Goal: Information Seeking & Learning: Learn about a topic

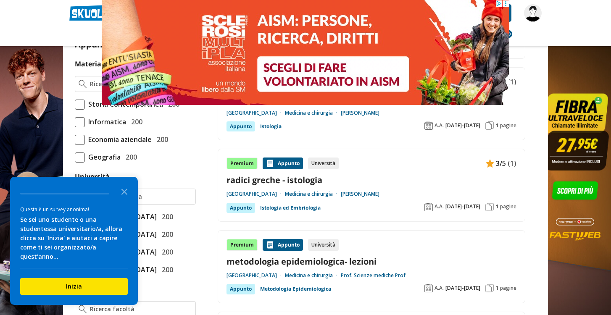
scroll to position [218, 0]
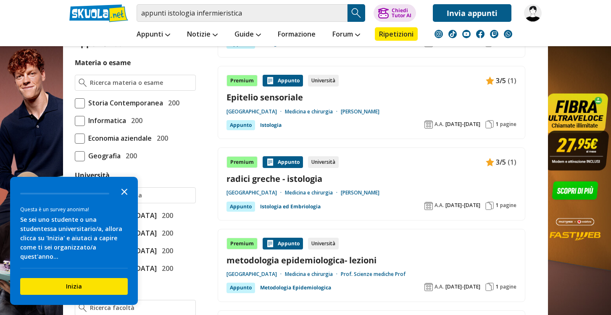
click at [123, 196] on icon "Close the survey" at bounding box center [124, 191] width 17 height 17
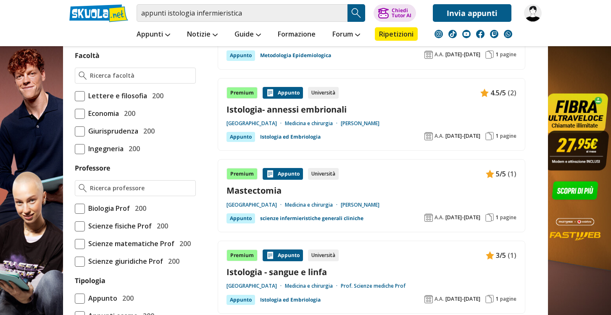
scroll to position [0, 0]
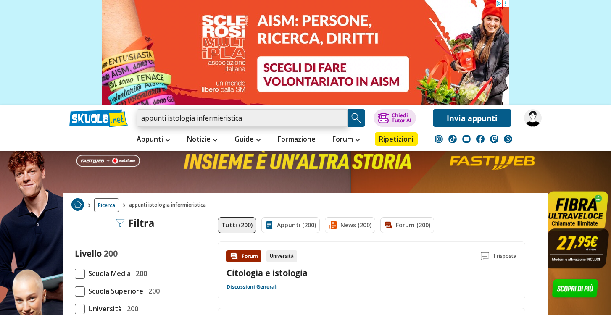
click at [340, 119] on input "appunti istologia infermieristica" at bounding box center [242, 118] width 211 height 18
click at [298, 125] on input "n" at bounding box center [242, 118] width 211 height 18
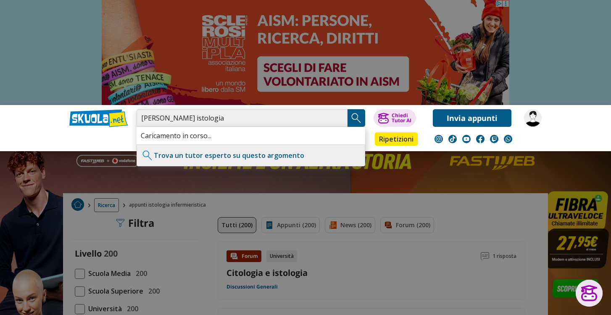
type input "[PERSON_NAME] istologia"
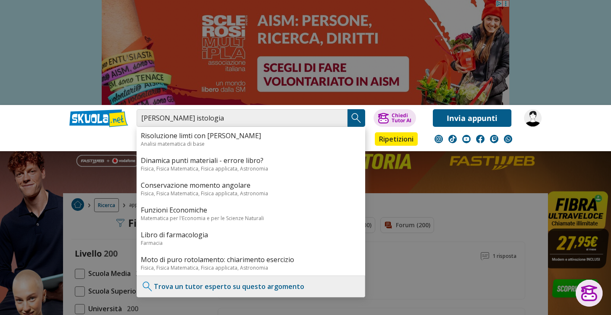
click at [360, 115] on img "Search Button" at bounding box center [356, 118] width 13 height 13
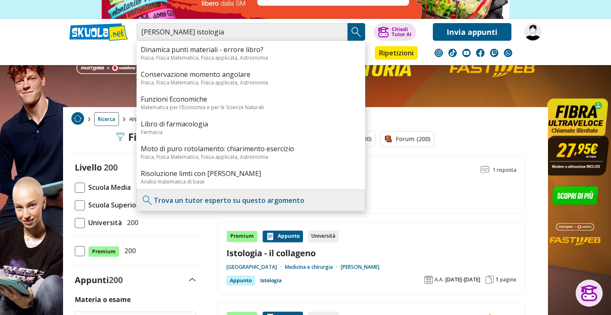
scroll to position [80, 0]
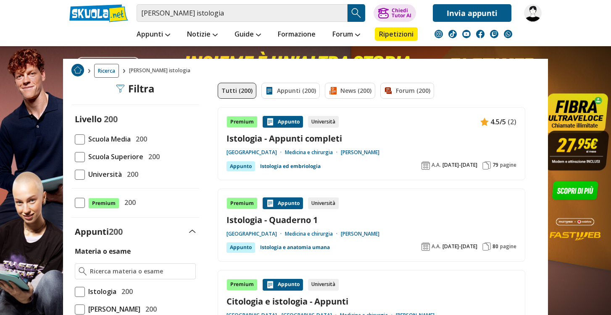
click at [78, 179] on span at bounding box center [80, 175] width 10 height 10
click at [75, 174] on input "Università 200" at bounding box center [75, 174] width 0 height 0
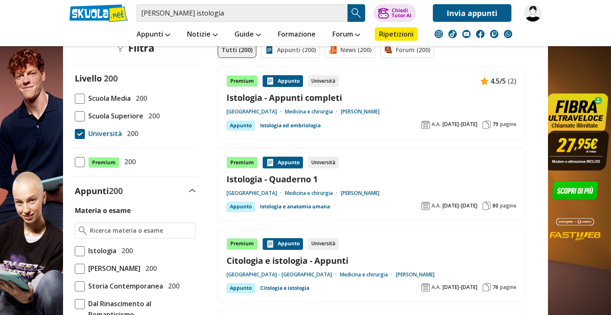
scroll to position [71, 0]
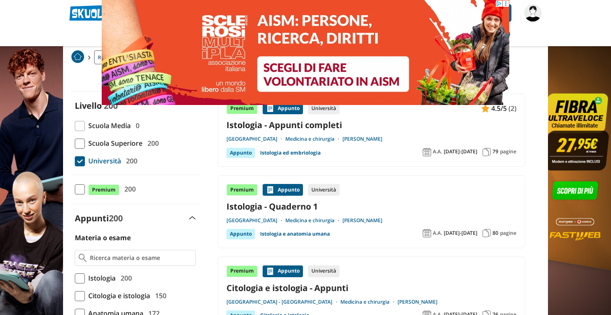
click at [294, 135] on div "Premium [GEOGRAPHIC_DATA] Università 4.5/5 (2) Istologia - Appunti completi [GE…" at bounding box center [372, 130] width 290 height 55
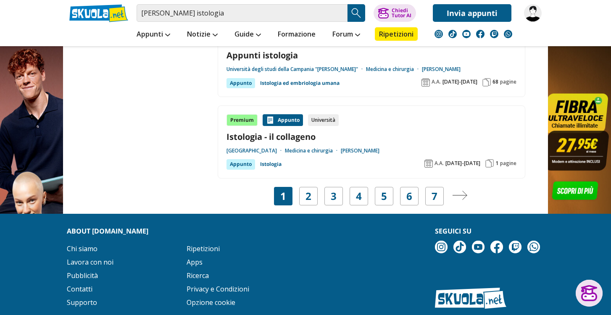
scroll to position [1689, 0]
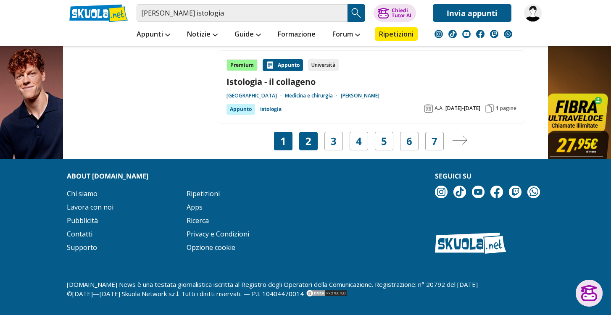
click at [301, 134] on div "2" at bounding box center [308, 141] width 18 height 18
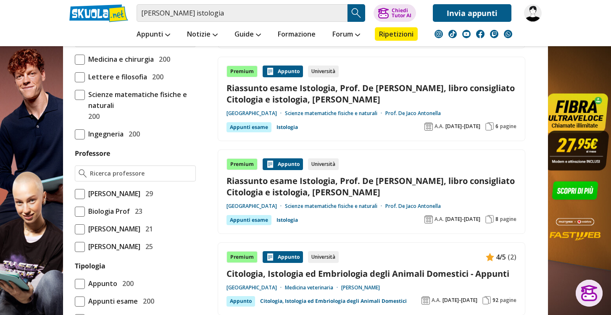
scroll to position [481, 0]
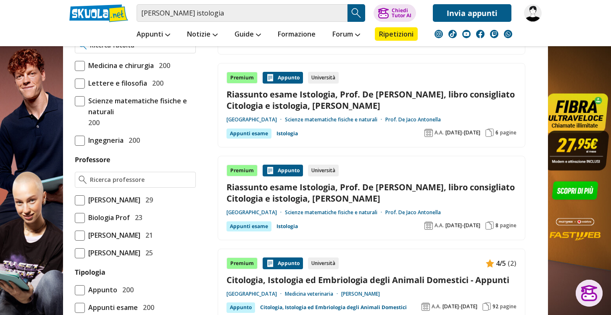
click at [156, 53] on div at bounding box center [135, 45] width 121 height 16
click at [156, 50] on input "Facoltà" at bounding box center [141, 45] width 102 height 8
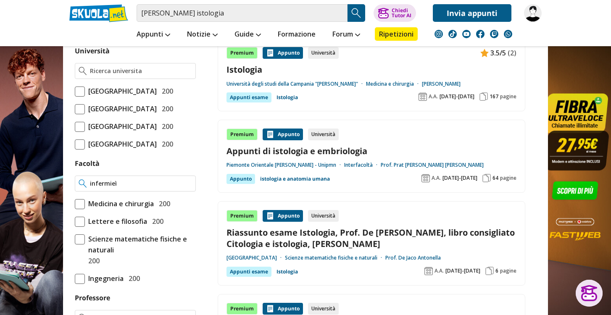
scroll to position [252, 0]
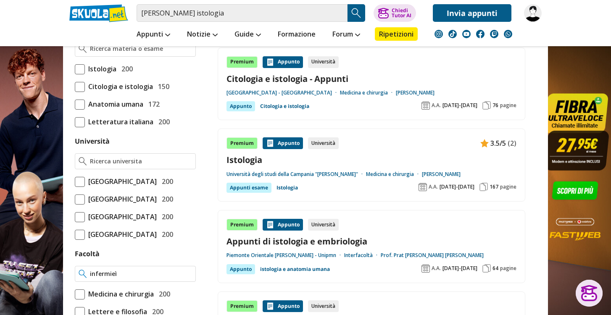
type input "infermieì"
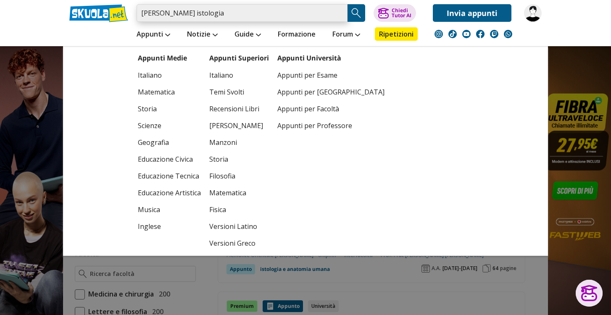
drag, startPoint x: 195, startPoint y: 13, endPoint x: 128, endPoint y: 23, distance: 67.9
click at [128, 23] on div "nuccio francesco istologia Trova un tutor esperto su questo argomento Chiedi Tu…" at bounding box center [305, 23] width 485 height 46
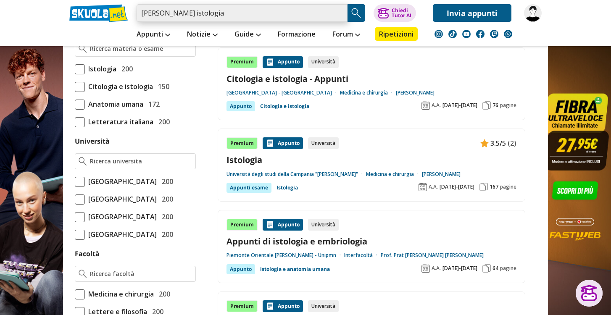
click at [176, 14] on input "nuccio francesco istologia" at bounding box center [242, 13] width 211 height 18
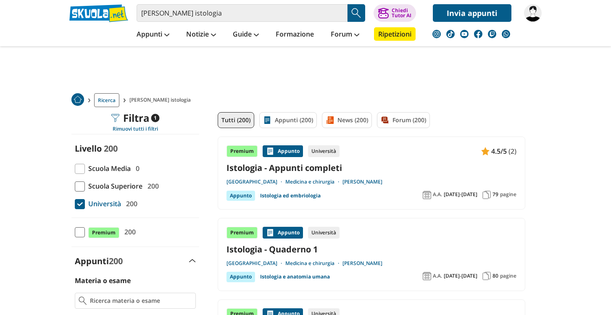
click at [93, 15] on div "nuccio francesco istologia Trova un tutor esperto su questo argomento Chiedi Tu…" at bounding box center [305, 11] width 485 height 22
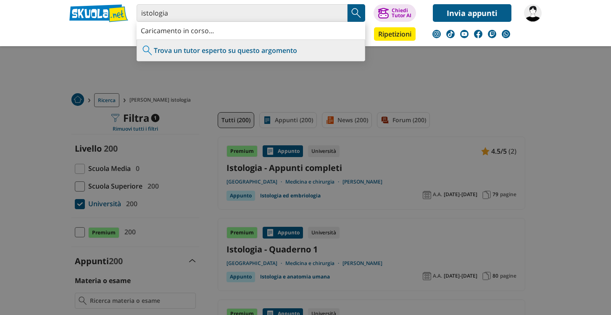
type input "istologia"
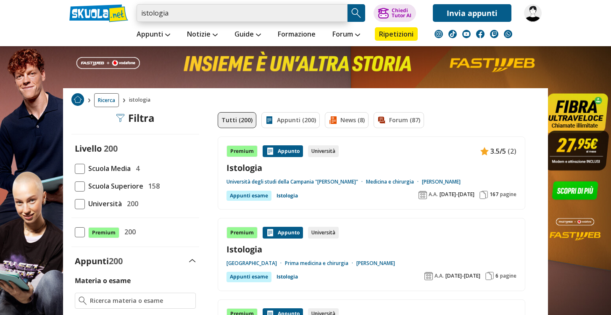
click at [222, 16] on input "istologia" at bounding box center [242, 13] width 211 height 18
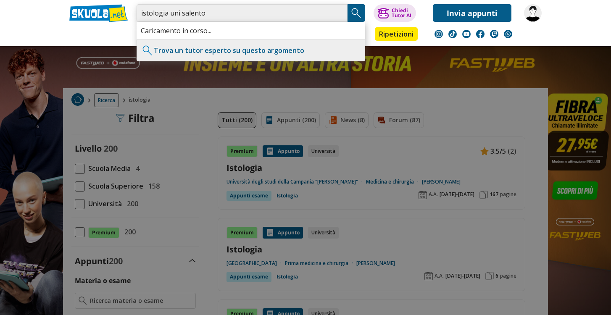
type input "istologia uni salento"
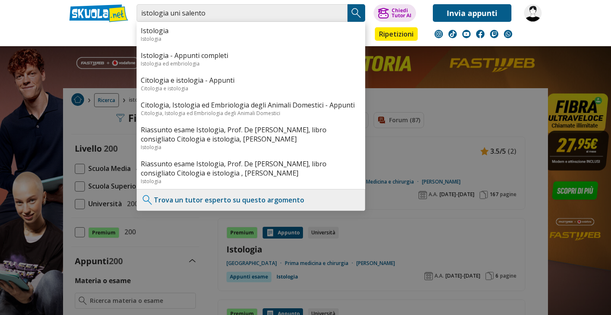
click at [355, 17] on img "Search Button" at bounding box center [356, 13] width 13 height 13
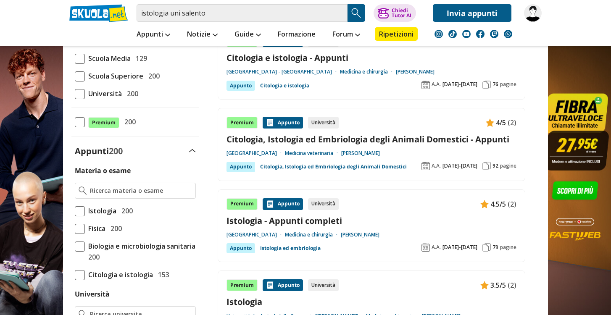
scroll to position [107, 0]
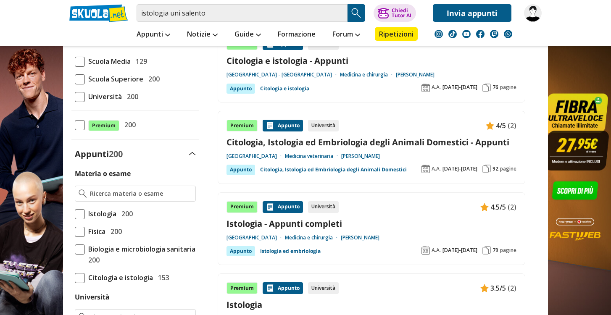
click at [103, 94] on span "Università" at bounding box center [103, 96] width 37 height 11
click at [75, 97] on input "Università 200" at bounding box center [75, 97] width 0 height 0
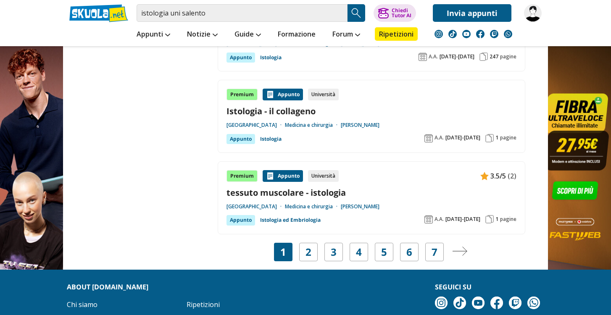
scroll to position [1580, 0]
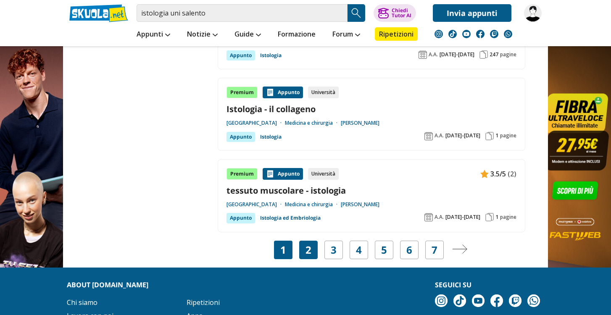
click at [316, 247] on div "2" at bounding box center [308, 250] width 18 height 18
